Goal: Task Accomplishment & Management: Use online tool/utility

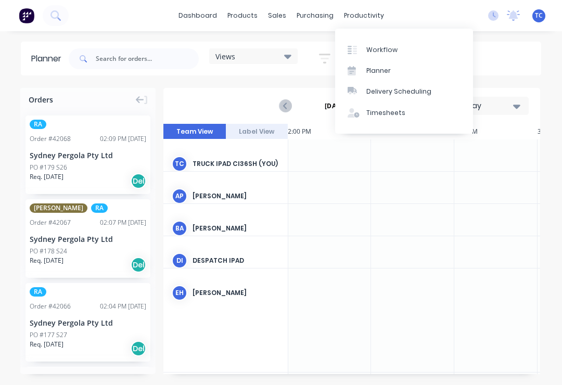
click at [389, 65] on link "Planner" at bounding box center [404, 70] width 138 height 21
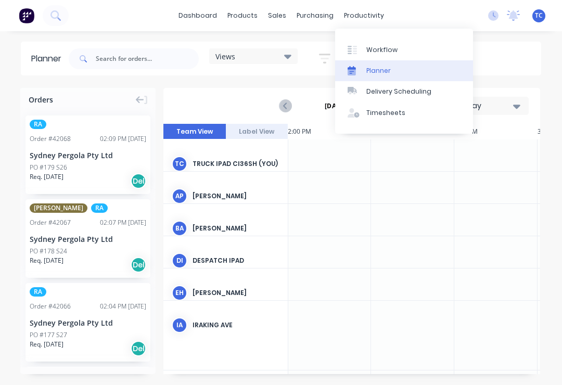
click at [393, 70] on link "Planner" at bounding box center [404, 70] width 138 height 21
click at [389, 66] on div "Planner" at bounding box center [378, 70] width 24 height 9
click at [390, 66] on link "Planner" at bounding box center [404, 70] width 138 height 21
click at [391, 74] on link "Planner" at bounding box center [404, 70] width 138 height 21
click at [384, 69] on div "Planner" at bounding box center [378, 70] width 24 height 9
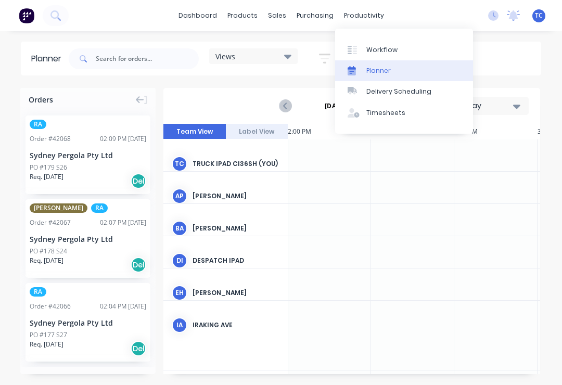
click at [520, 63] on div "Views Save new view None (Default) edit Iraking edit [PERSON_NAME] edit [PERSON…" at bounding box center [304, 58] width 475 height 31
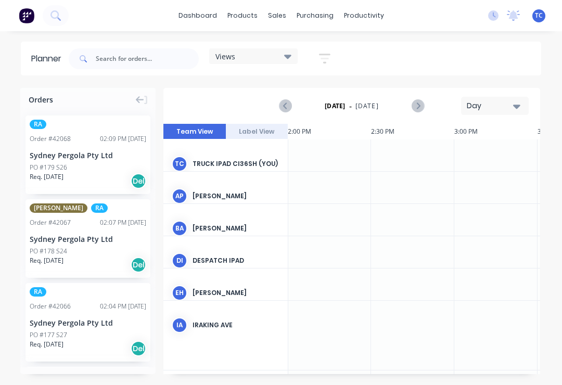
click at [517, 103] on icon "button" at bounding box center [516, 105] width 7 height 11
click at [466, 150] on div "Week" at bounding box center [476, 154] width 103 height 21
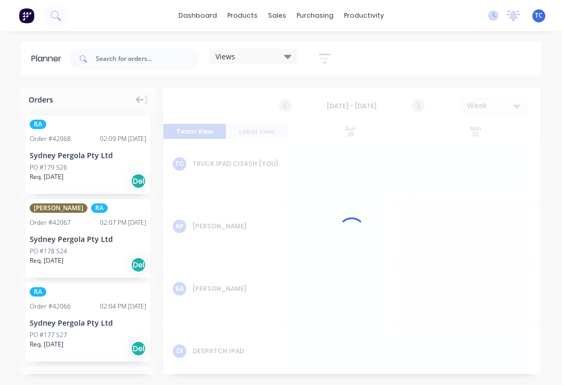
scroll to position [0, 1]
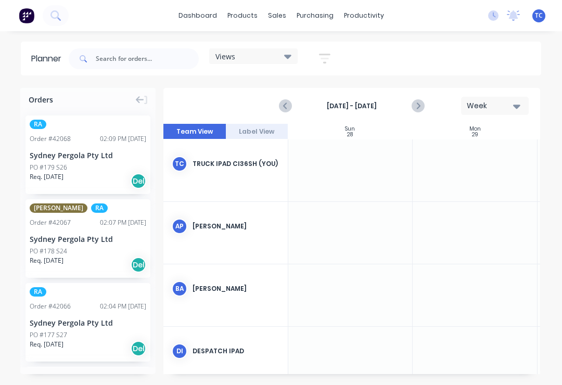
click at [286, 57] on icon at bounding box center [287, 55] width 7 height 11
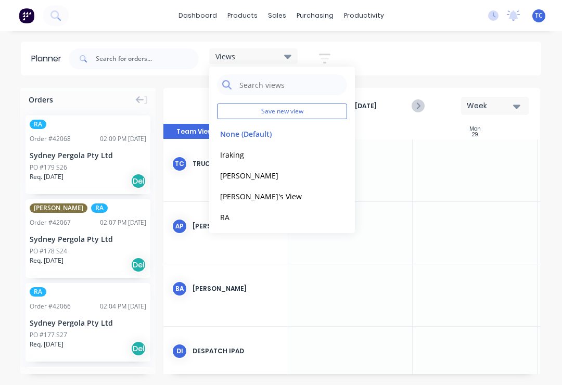
click at [233, 214] on button "RA" at bounding box center [272, 217] width 111 height 12
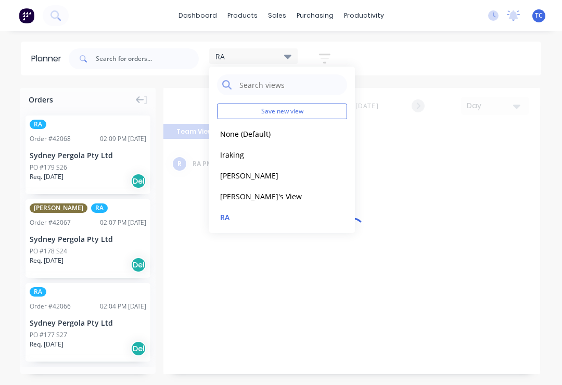
scroll to position [0, 2332]
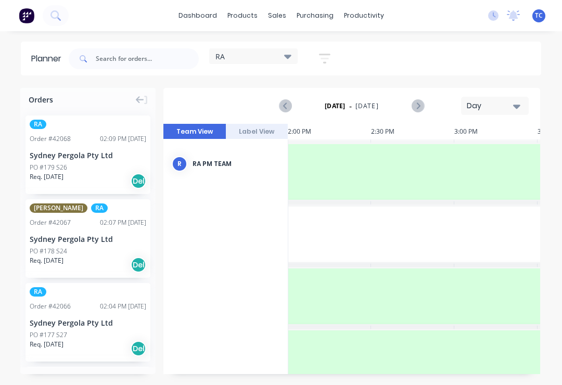
click at [517, 105] on icon "button" at bounding box center [516, 107] width 7 height 4
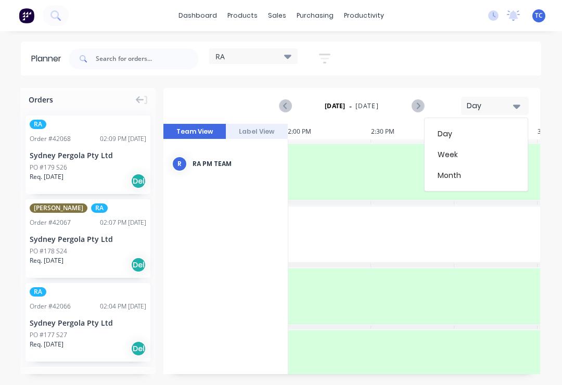
click at [471, 154] on div "Week" at bounding box center [476, 154] width 103 height 21
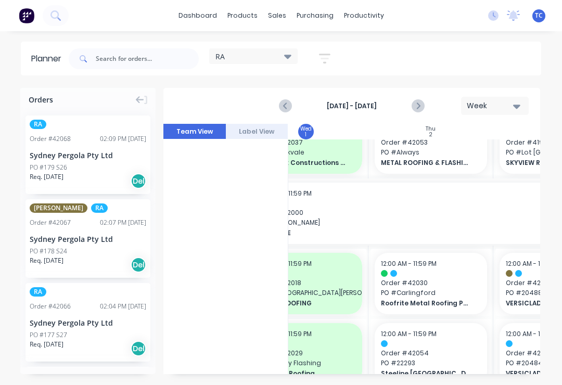
scroll to position [0, 0]
